Goal: Task Accomplishment & Management: Manage account settings

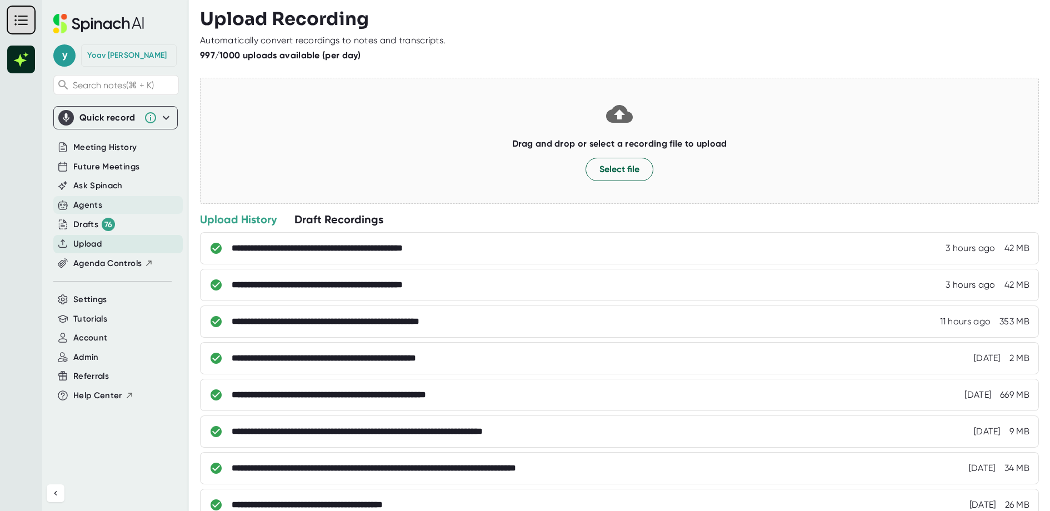
click at [112, 210] on div "Agents" at bounding box center [117, 205] width 129 height 18
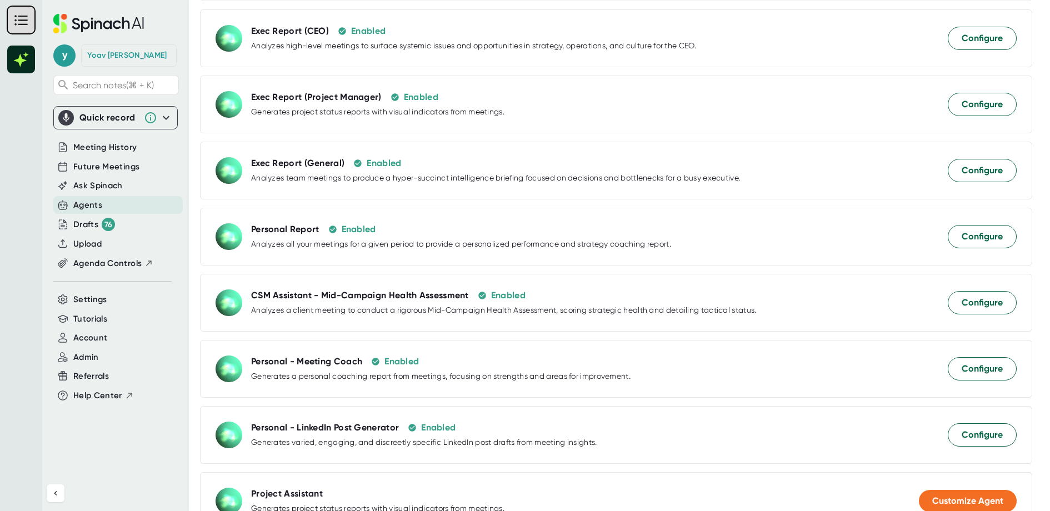
scroll to position [292, 0]
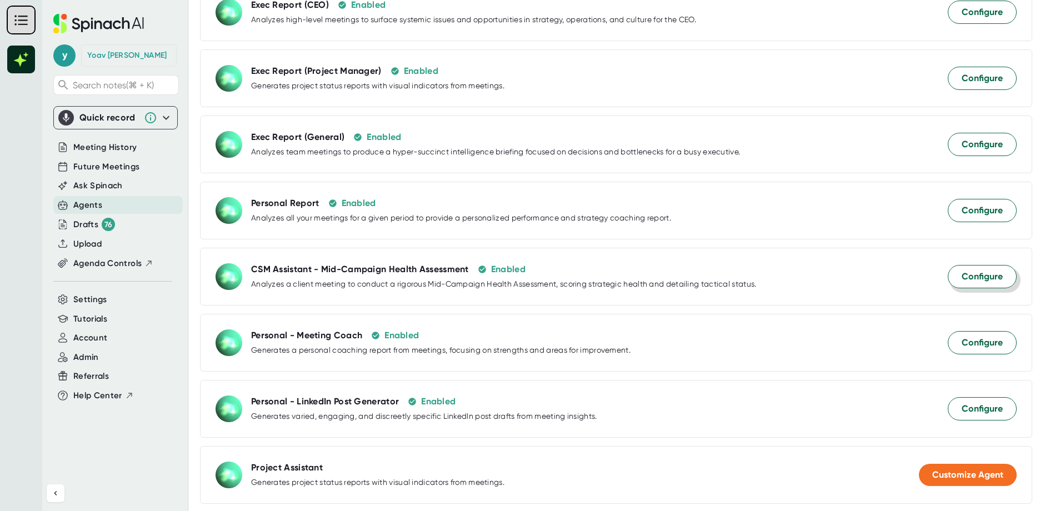
click at [984, 266] on button "Configure" at bounding box center [982, 276] width 69 height 23
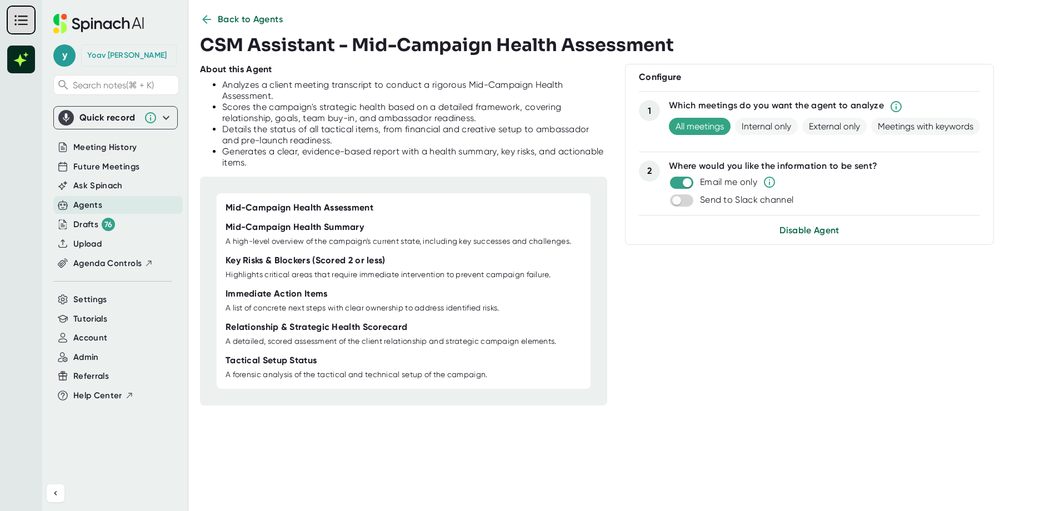
scroll to position [13, 0]
click at [821, 236] on button "Disable Agent" at bounding box center [810, 231] width 60 height 13
click at [607, 27] on div at bounding box center [616, 31] width 833 height 8
click at [241, 11] on div "Back to Agents CSM Assistant - Mid-Campaign Health Assessment About this Agent …" at bounding box center [625, 255] width 850 height 511
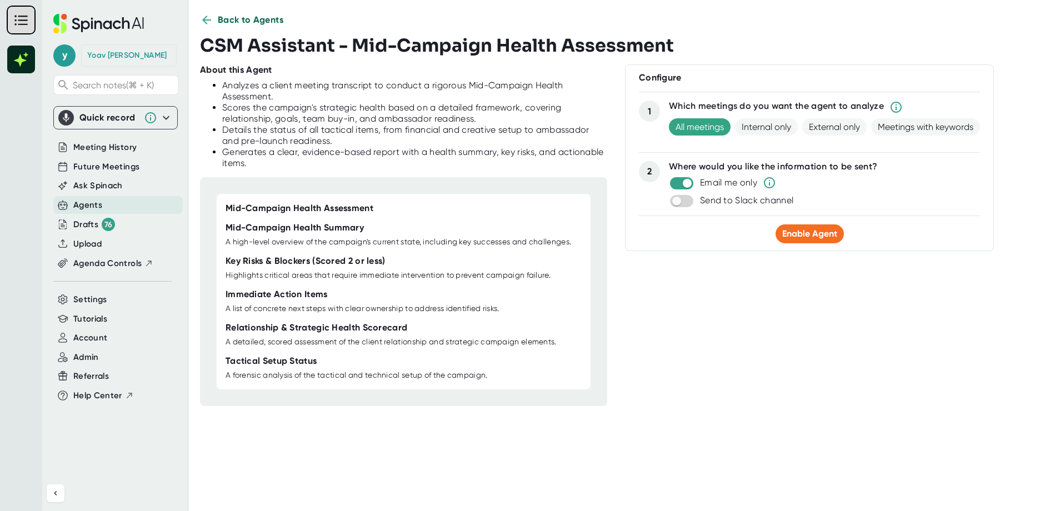
click at [241, 16] on span "Back to Agents" at bounding box center [251, 19] width 66 height 13
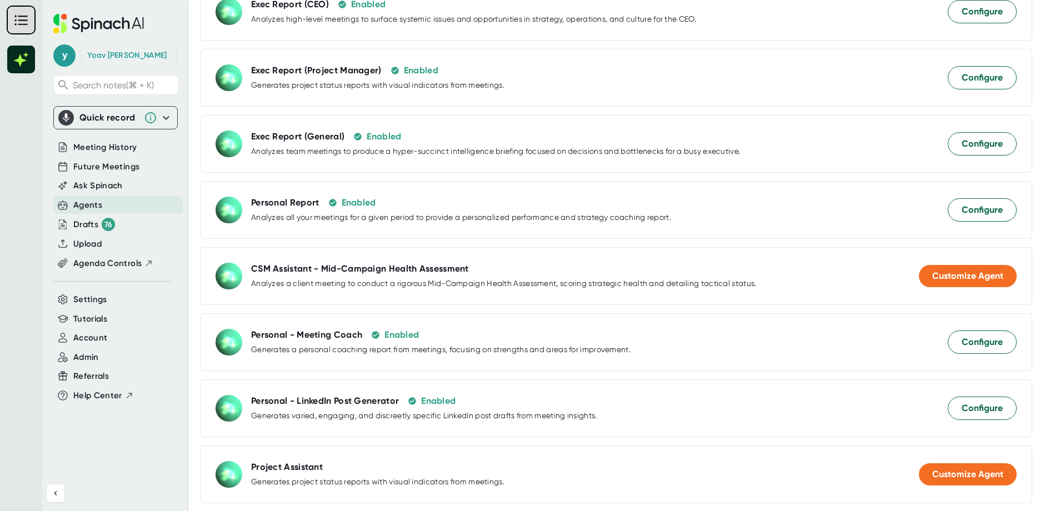
scroll to position [324, 0]
click at [946, 270] on span "Customize Agent" at bounding box center [968, 275] width 71 height 11
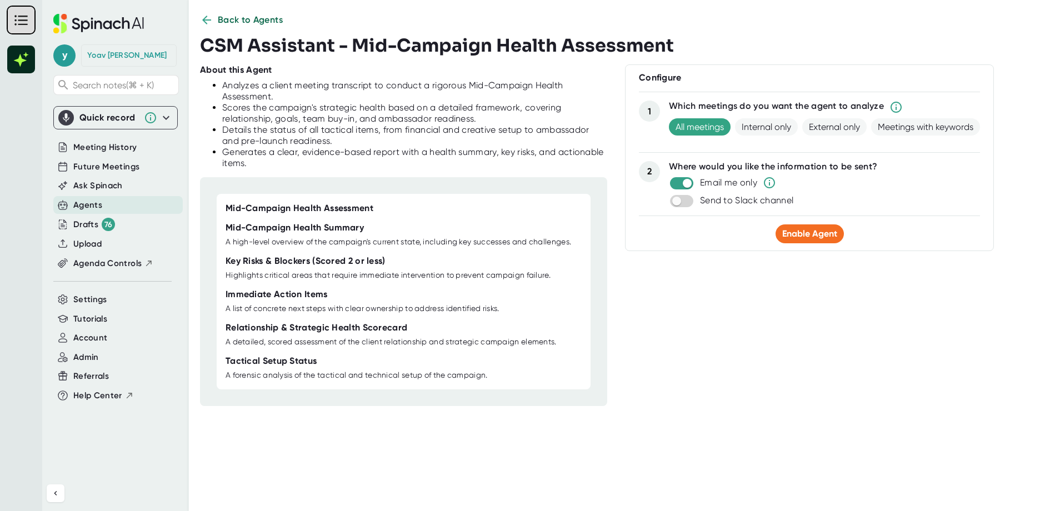
click at [819, 242] on div "Configure 1 Which meetings do you want the agent to analyze All meetings Intern…" at bounding box center [809, 157] width 369 height 187
click at [813, 231] on span "Enable Agent" at bounding box center [810, 233] width 55 height 11
click at [101, 242] on span "Upload" at bounding box center [87, 244] width 28 height 13
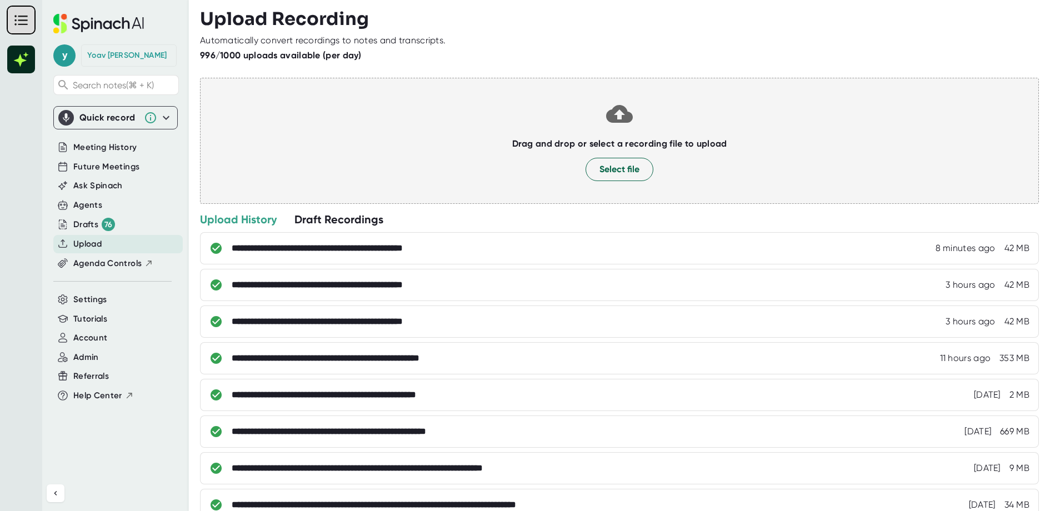
click at [624, 155] on div at bounding box center [620, 154] width 816 height 8
click at [627, 177] on button "Select file" at bounding box center [620, 169] width 68 height 23
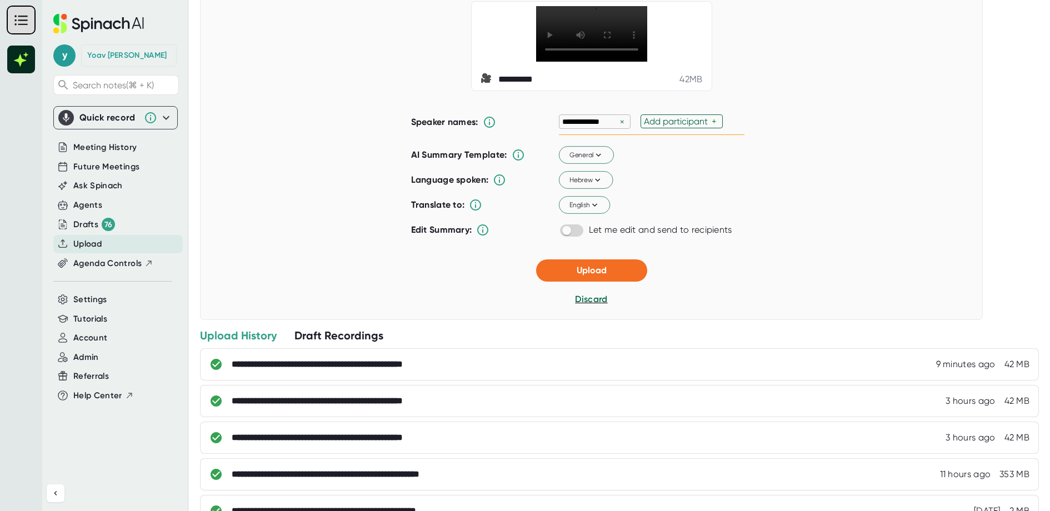
scroll to position [98, 0]
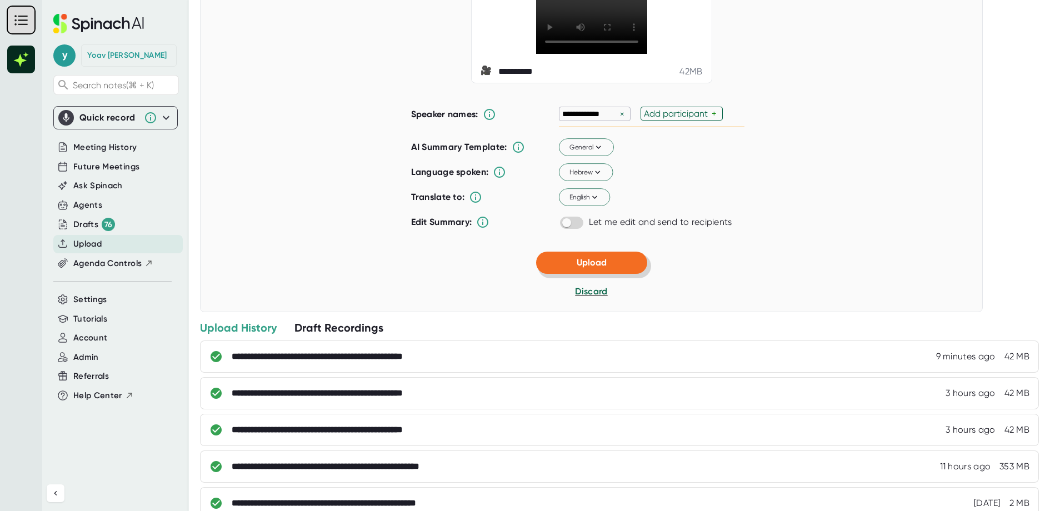
click at [625, 274] on button "Upload" at bounding box center [591, 263] width 111 height 22
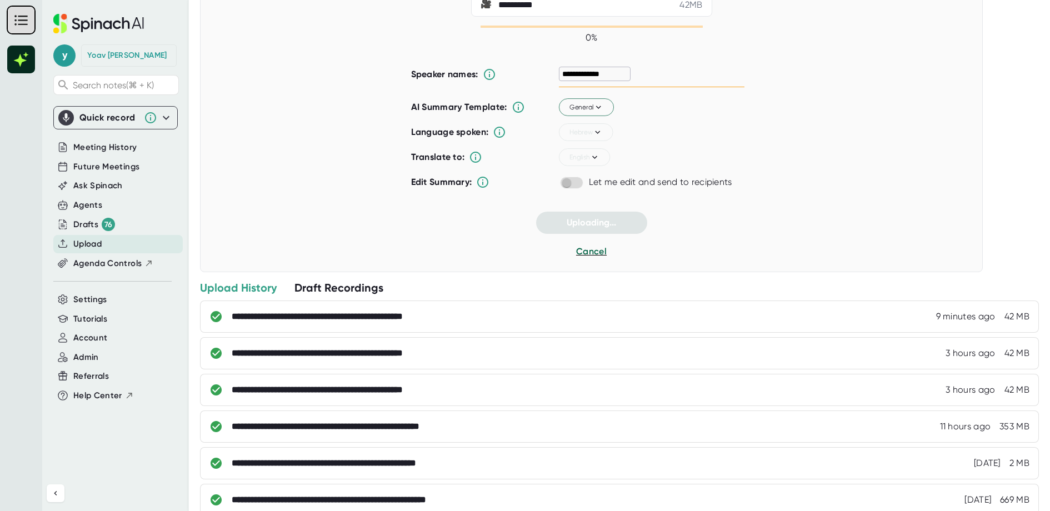
scroll to position [4, 0]
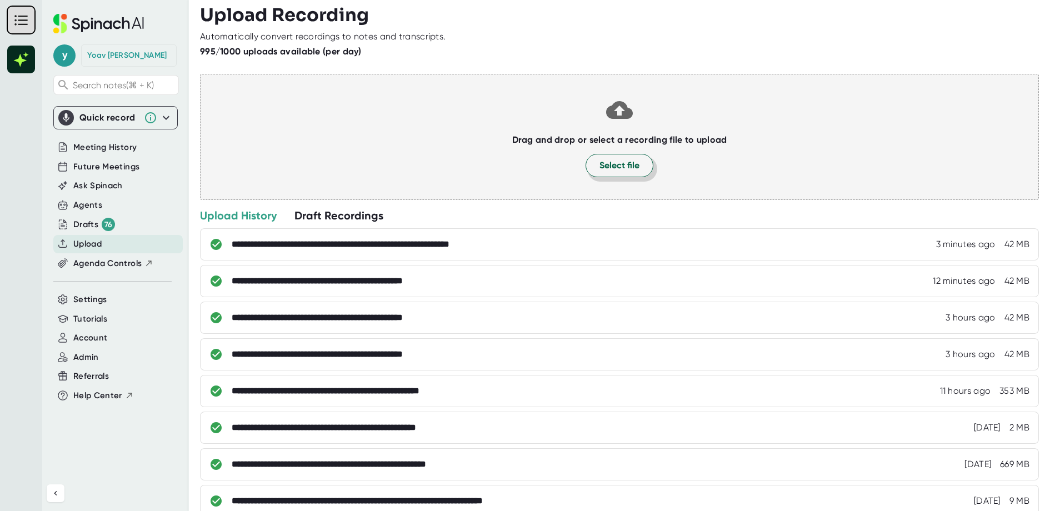
click at [636, 173] on button "Select file" at bounding box center [620, 165] width 68 height 23
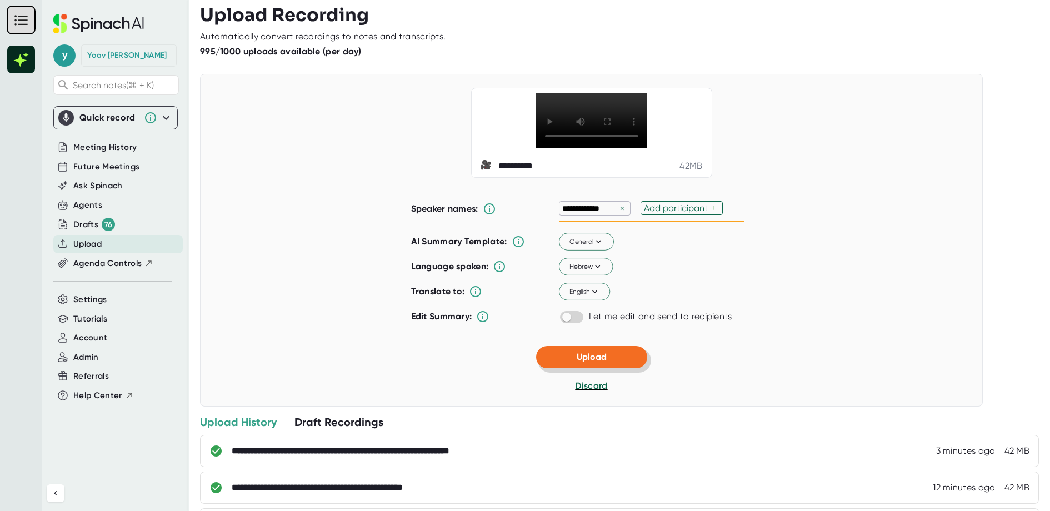
click at [627, 368] on button "Upload" at bounding box center [591, 357] width 111 height 22
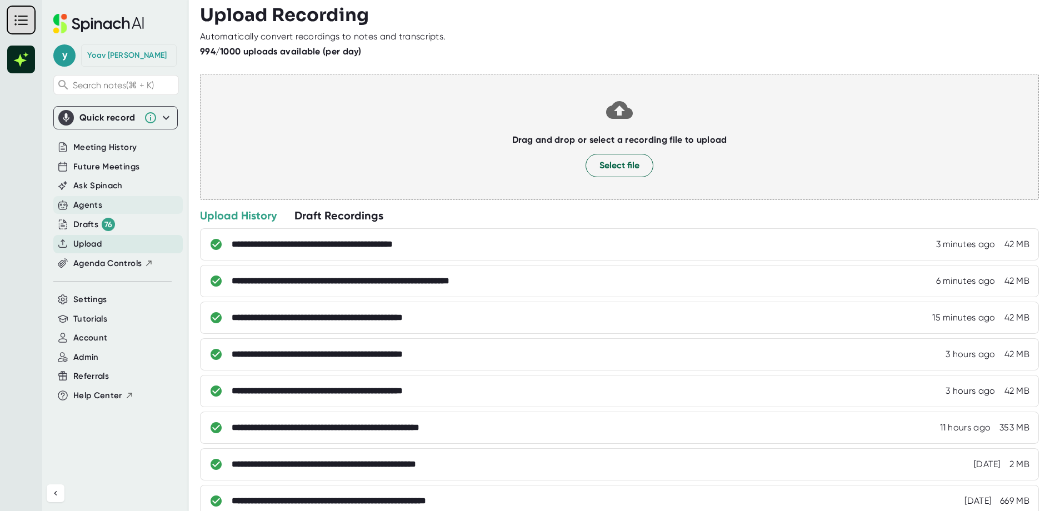
click at [107, 205] on div "Agents" at bounding box center [117, 205] width 129 height 18
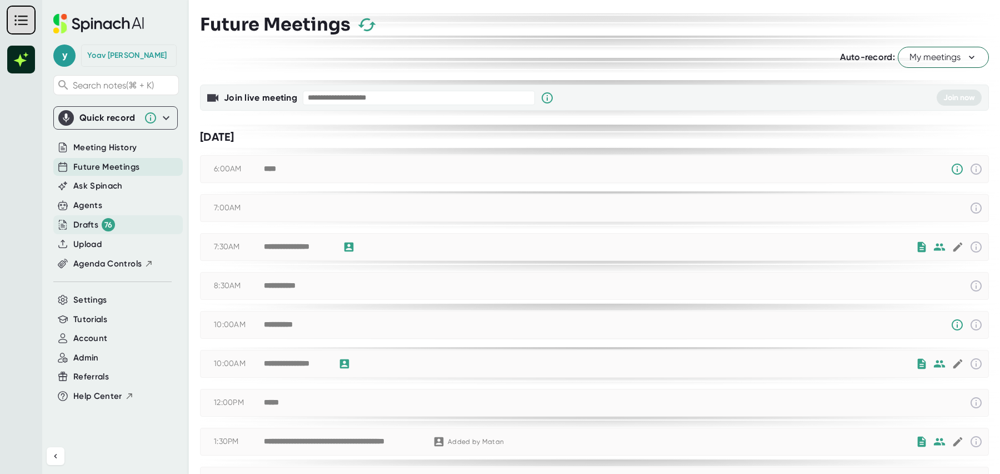
click at [101, 221] on div "Drafts 76" at bounding box center [94, 224] width 42 height 13
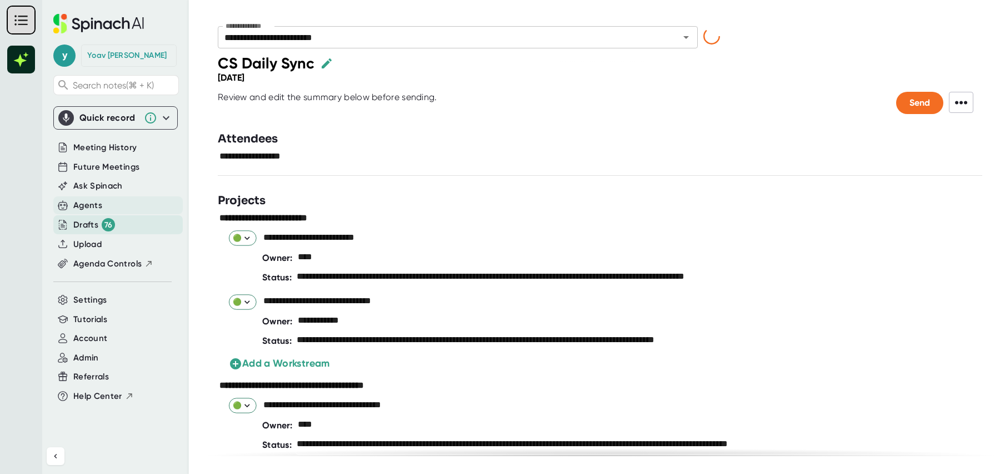
click at [94, 209] on div "Agents" at bounding box center [87, 205] width 29 height 13
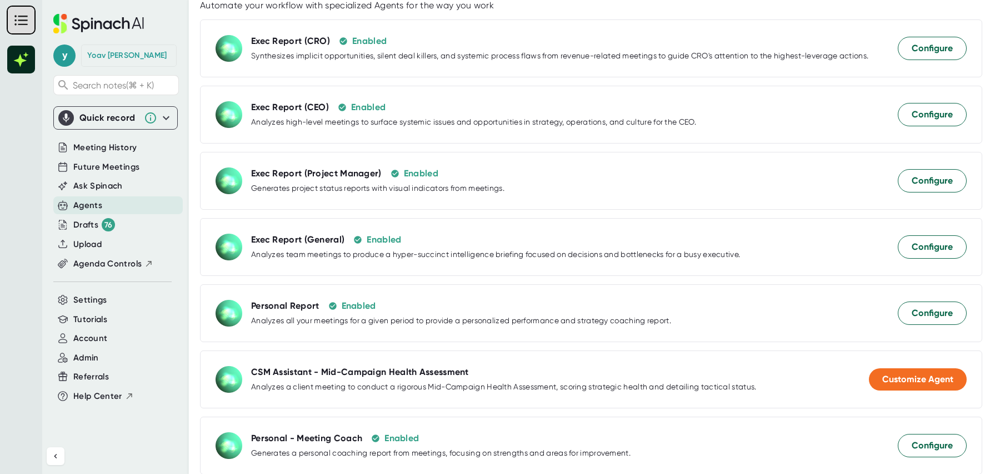
scroll to position [213, 0]
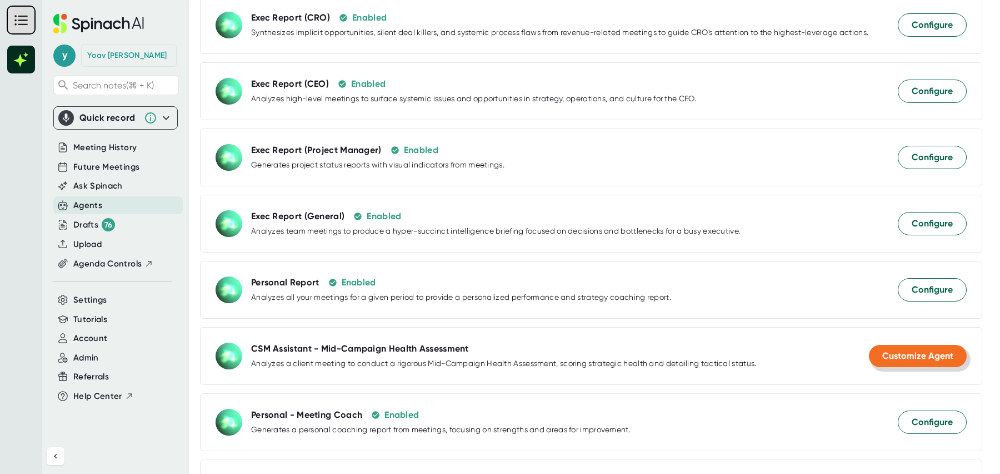
click at [919, 358] on button "Customize Agent" at bounding box center [918, 356] width 98 height 22
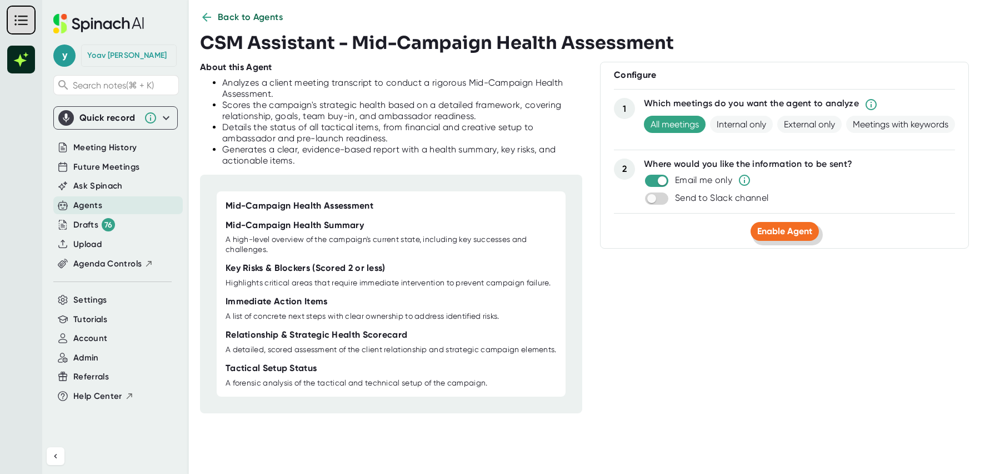
click at [790, 230] on span "Enable Agent" at bounding box center [785, 231] width 55 height 11
click at [93, 239] on span "Upload" at bounding box center [87, 244] width 28 height 13
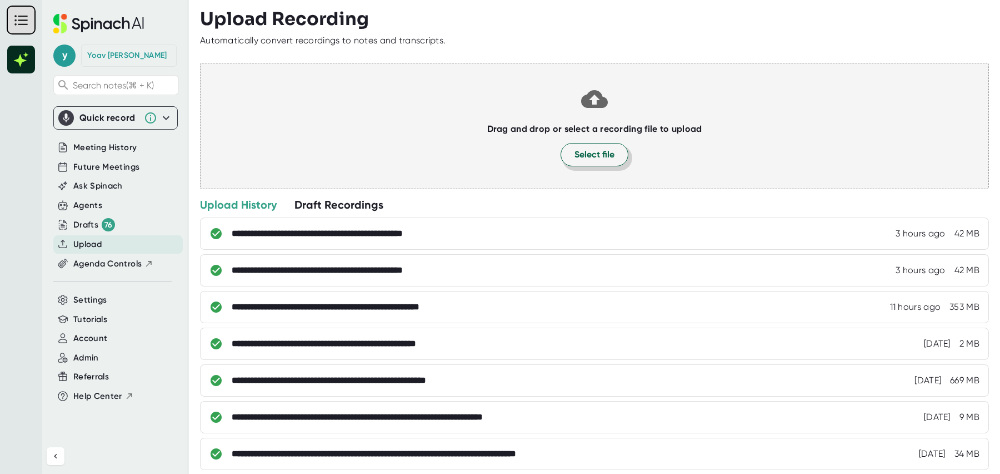
click at [597, 165] on button "Select file" at bounding box center [595, 154] width 68 height 23
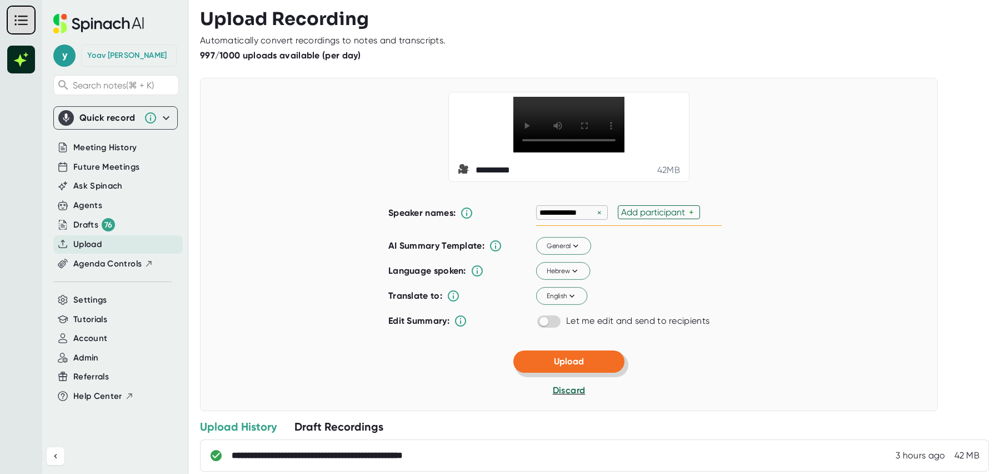
click at [578, 366] on span "Upload" at bounding box center [569, 361] width 30 height 11
